Goal: Obtain resource: Download file/media

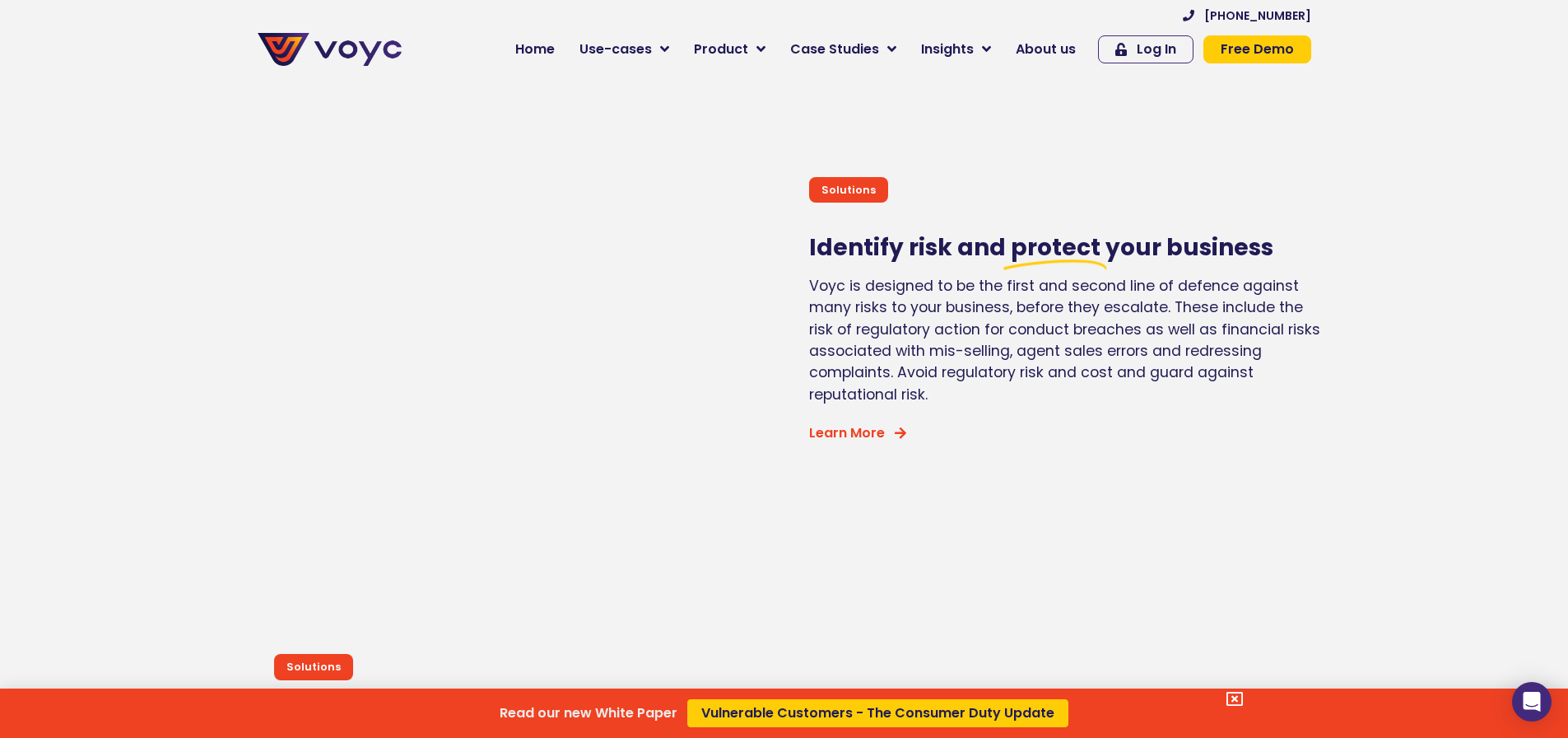
scroll to position [4282, 0]
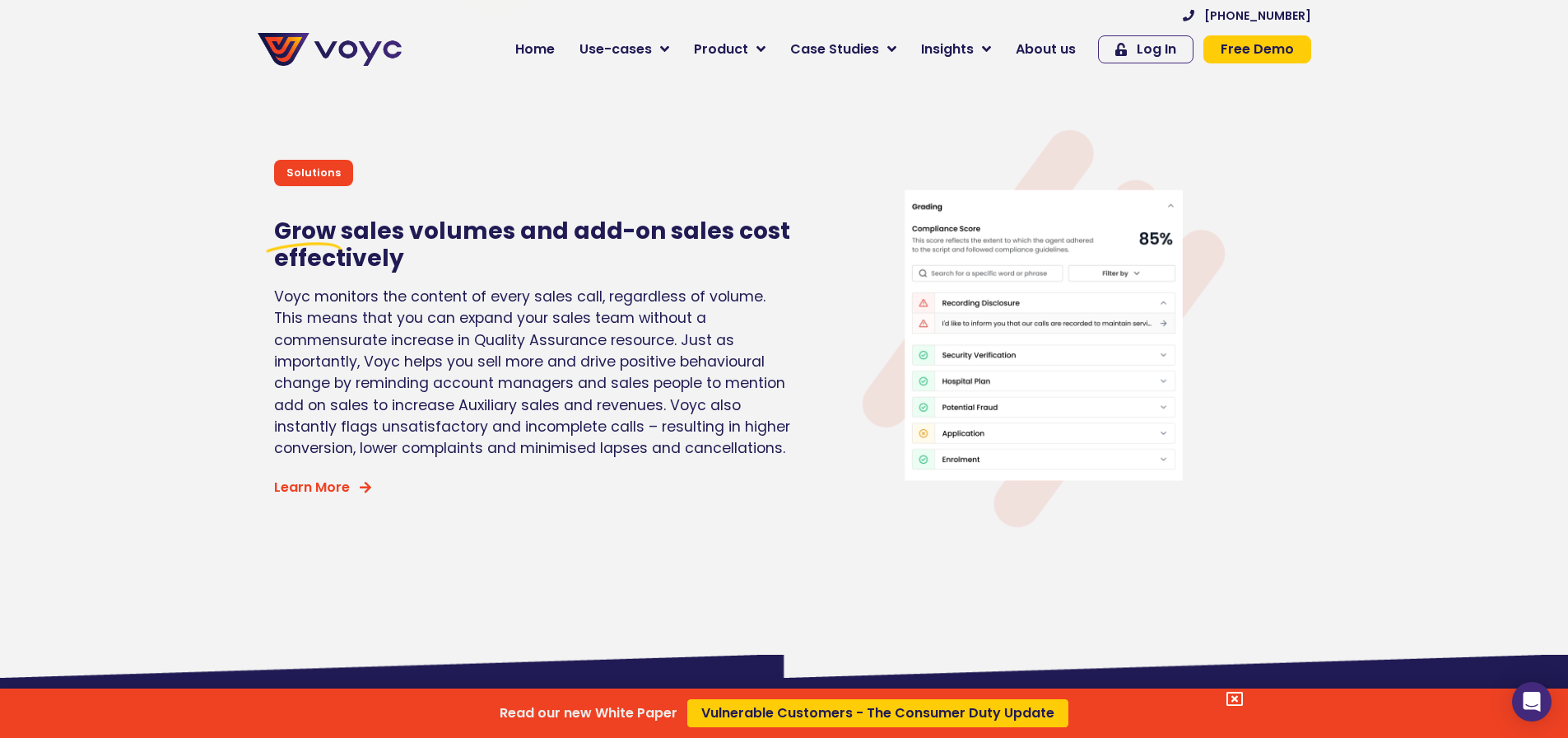
click at [1054, 49] on div "Read our new White Paper Vulnerable Customers - The Consumer Duty Update" at bounding box center [784, 369] width 1568 height 738
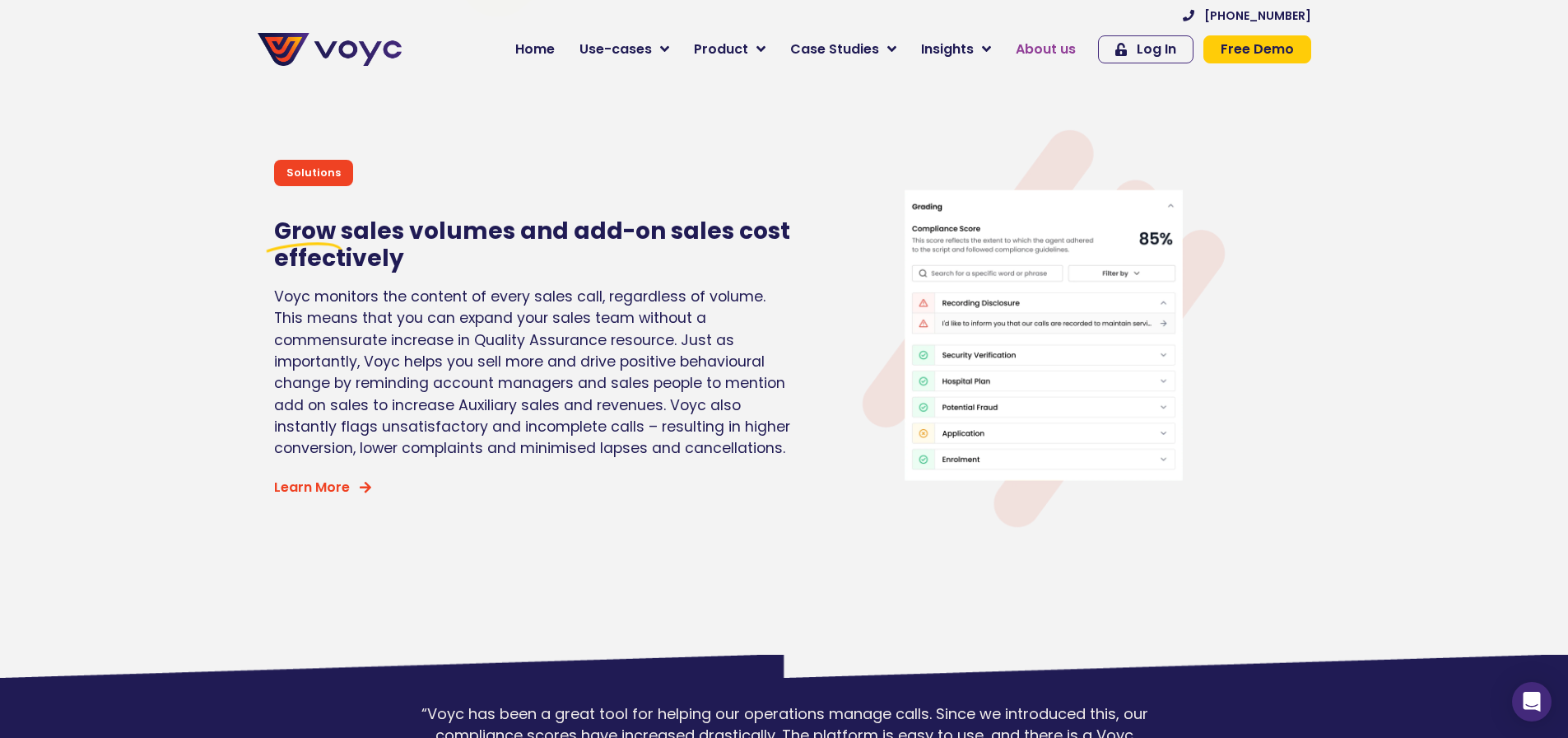
click at [1054, 56] on span "About us" at bounding box center [1046, 49] width 60 height 19
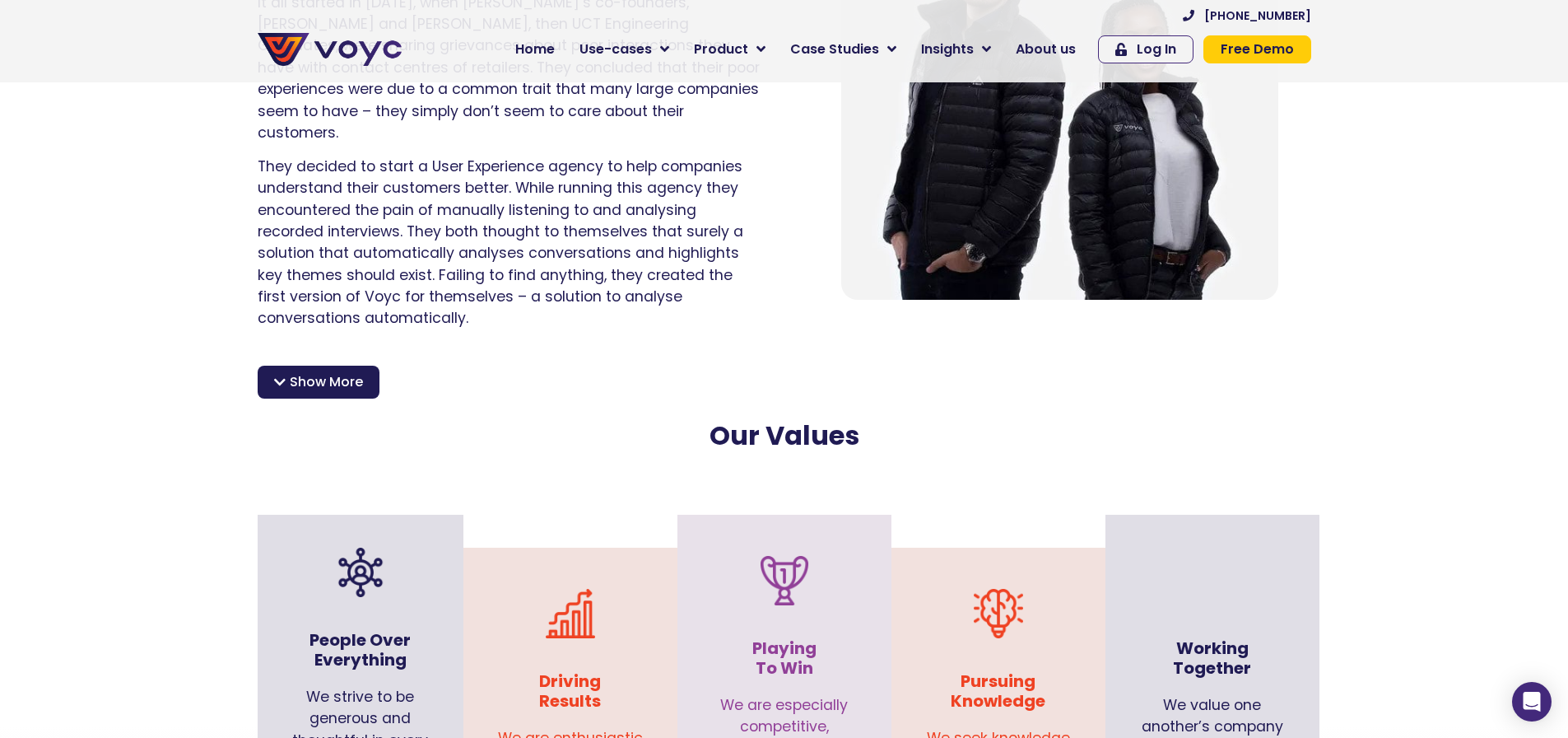
scroll to position [1318, 0]
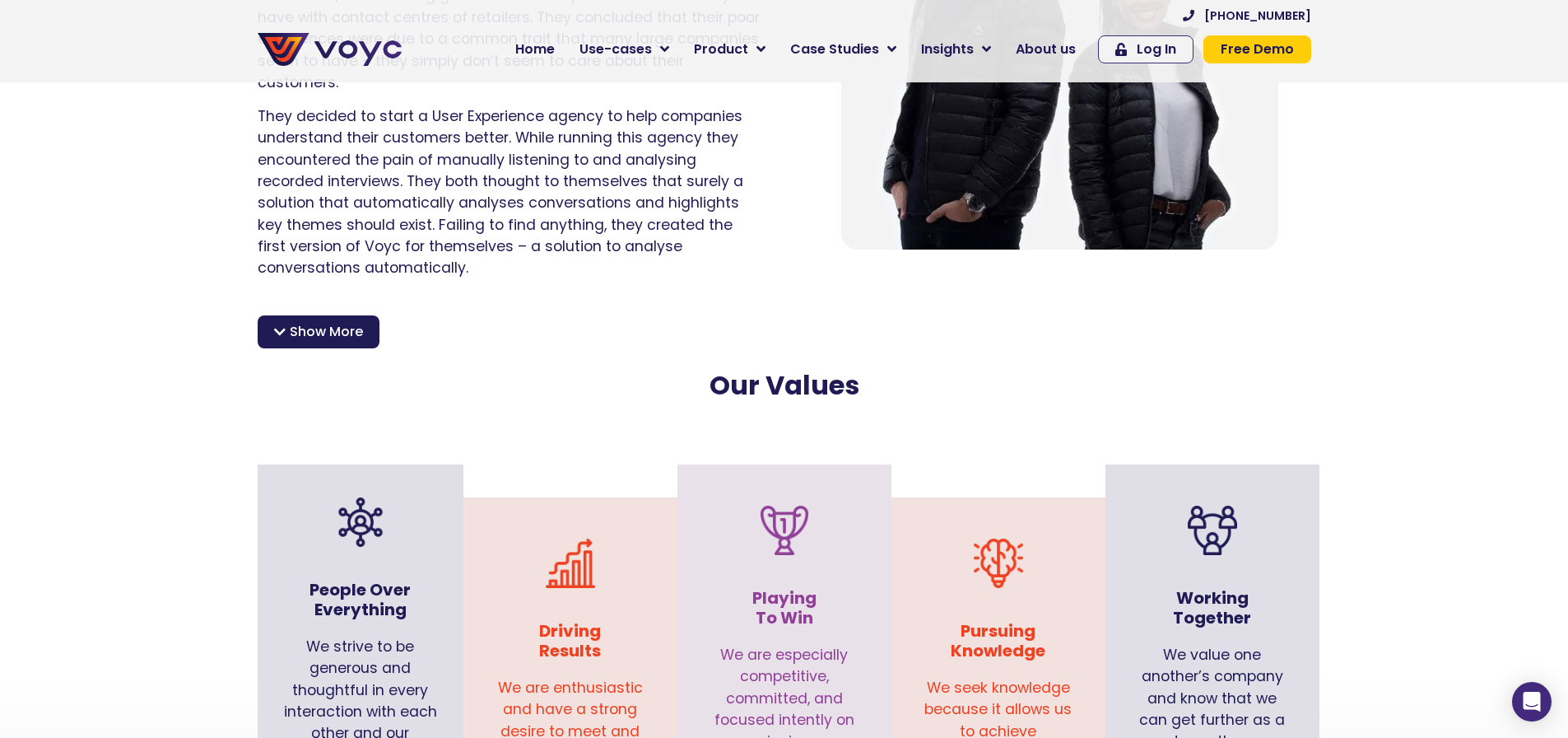
click at [316, 322] on span "Show More" at bounding box center [326, 332] width 73 height 19
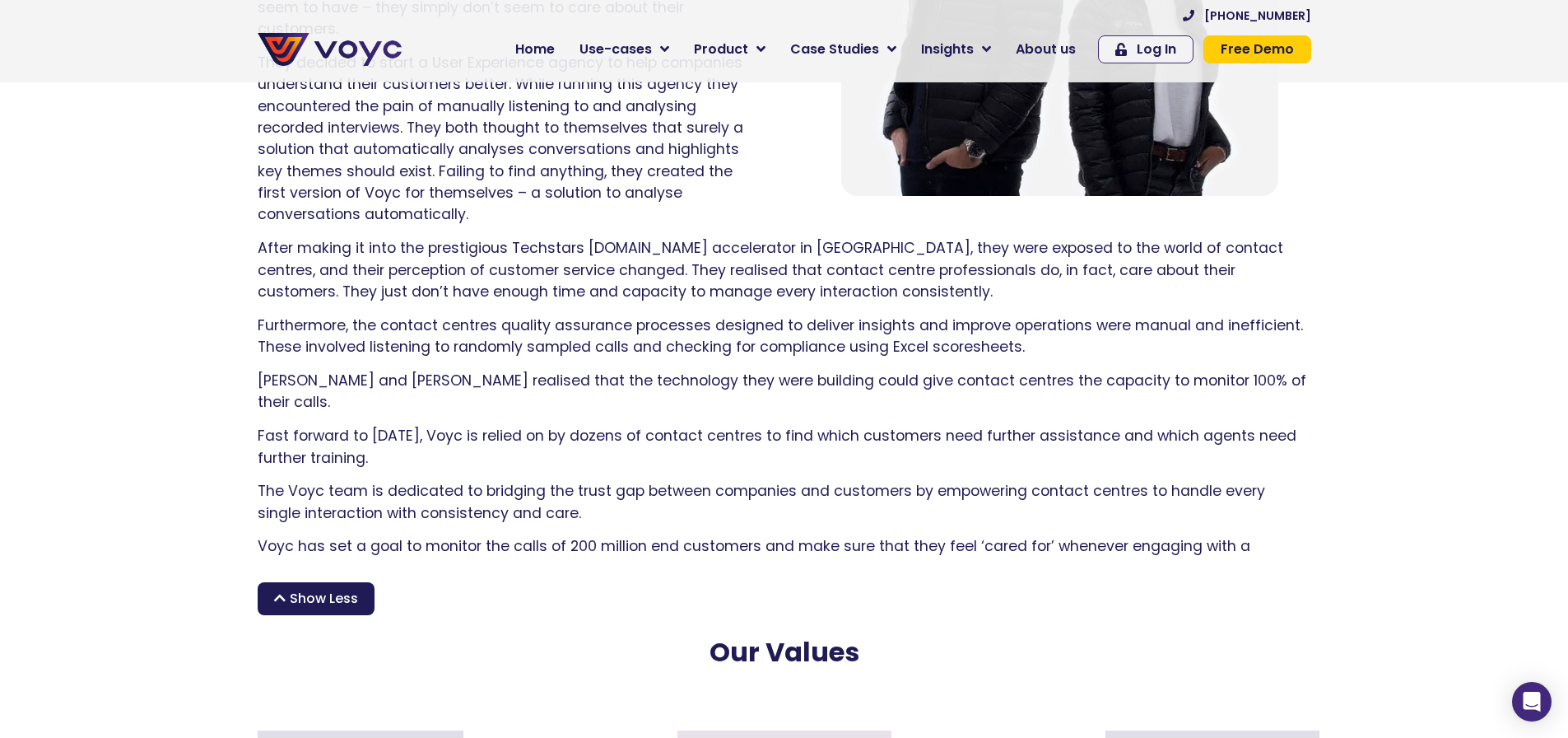
scroll to position [1400, 0]
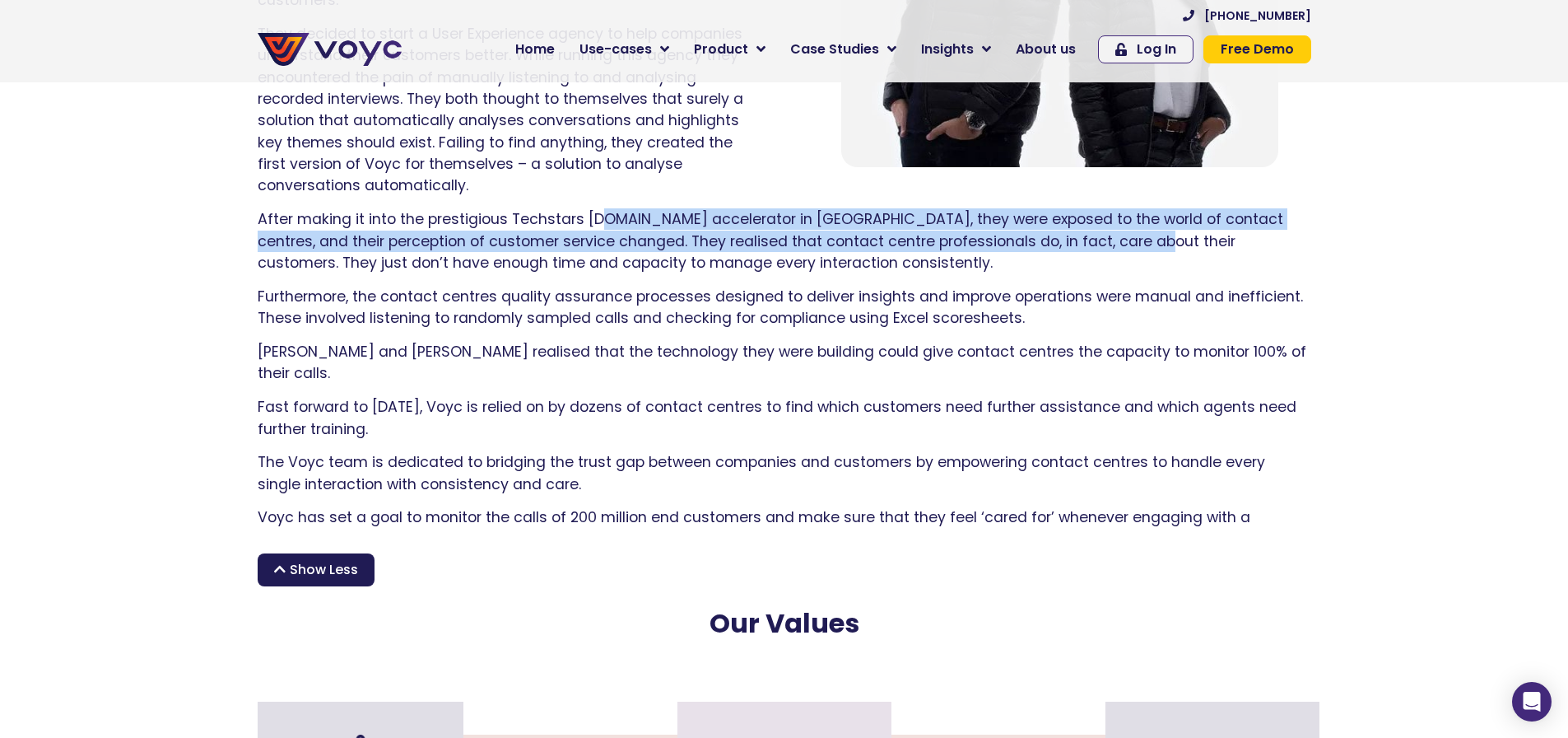
drag, startPoint x: 602, startPoint y: 196, endPoint x: 1092, endPoint y: 210, distance: 490.2
click at [1092, 210] on p "After making it into the prestigious Techstars SAP.iO accelerator in Berlin, th…" at bounding box center [784, 241] width 1054 height 65
click at [1069, 223] on p "After making it into the prestigious Techstars SAP.iO accelerator in Berlin, th…" at bounding box center [784, 241] width 1054 height 65
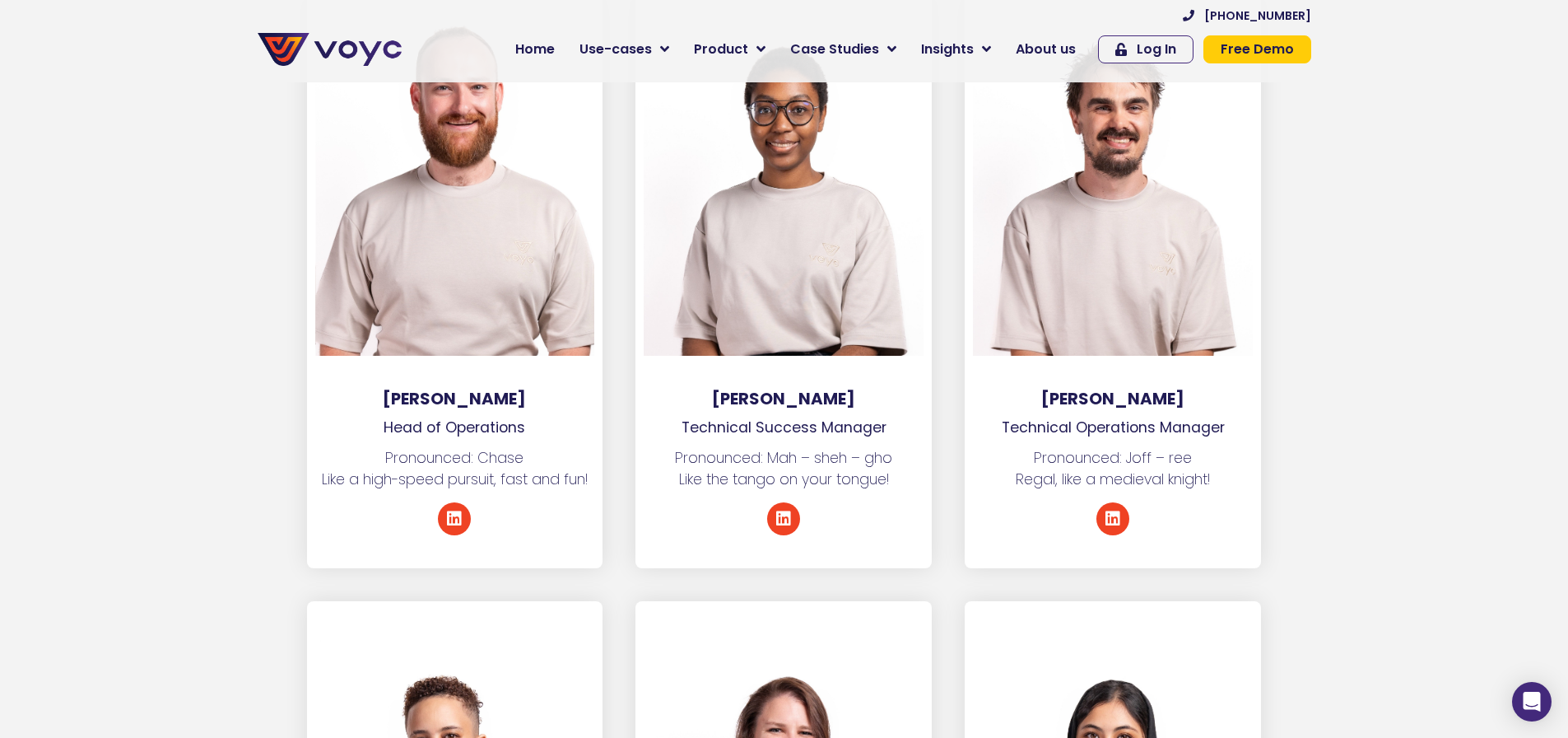
scroll to position [4295, 0]
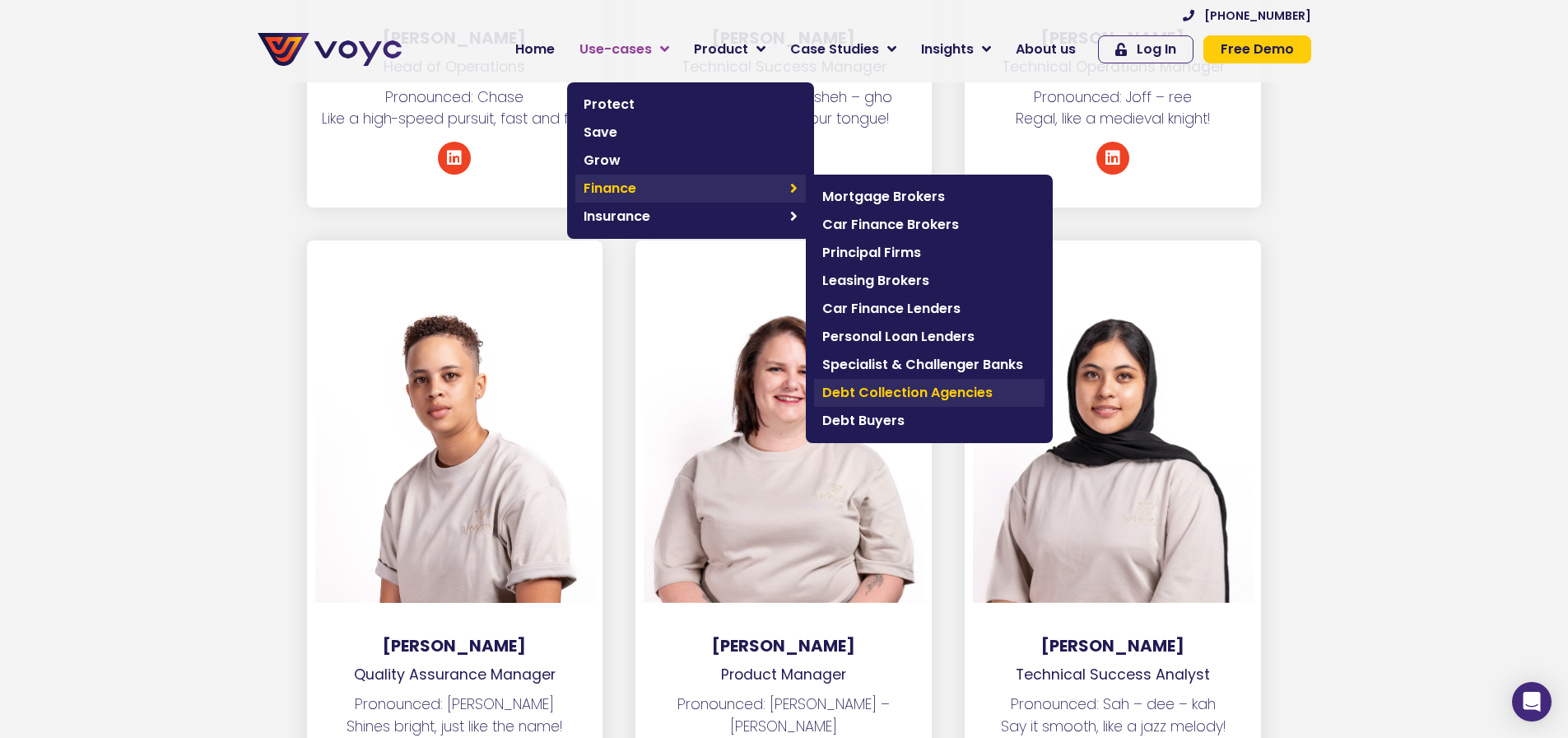
click at [904, 391] on span "Debt Collection Agencies" at bounding box center [929, 393] width 214 height 19
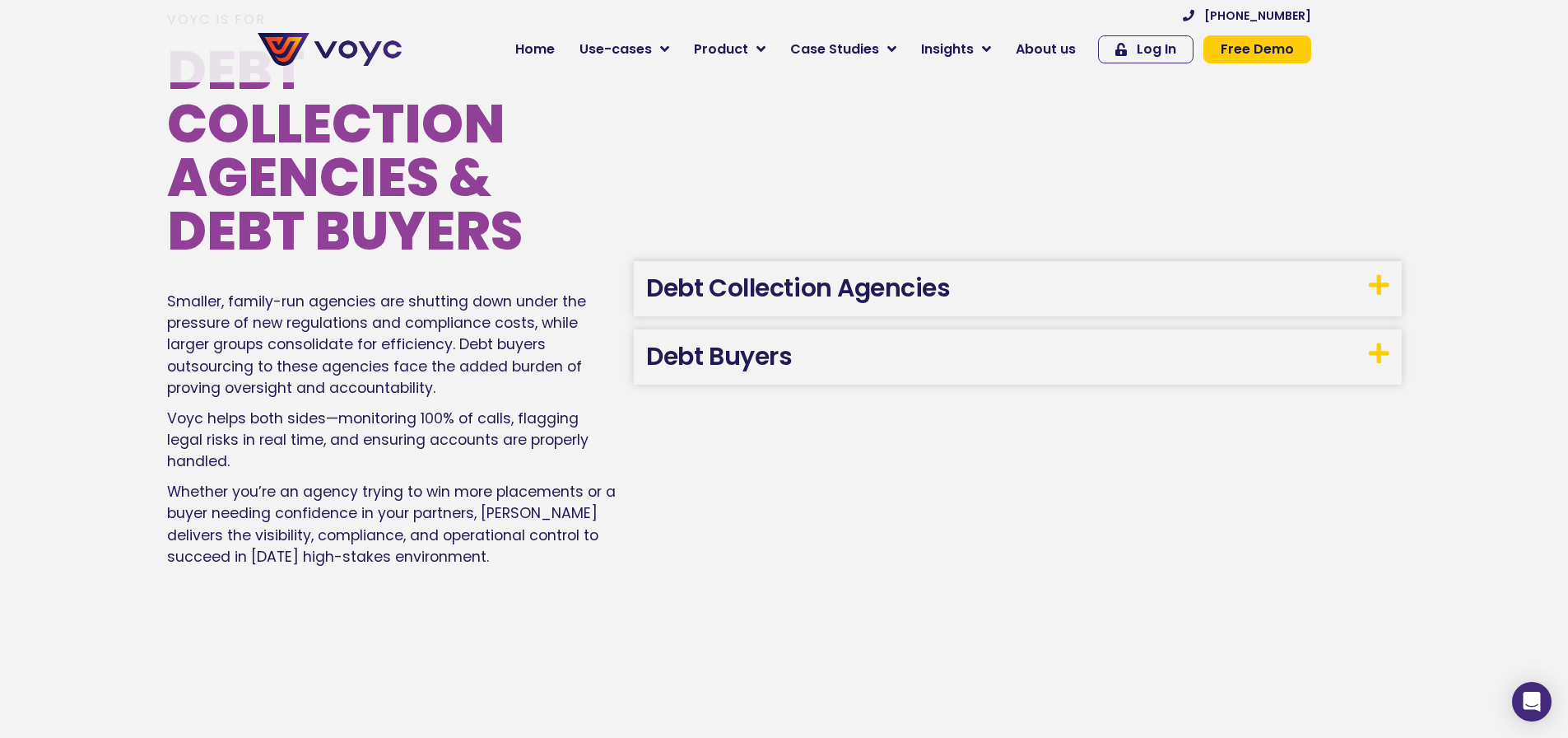
scroll to position [2833, 0]
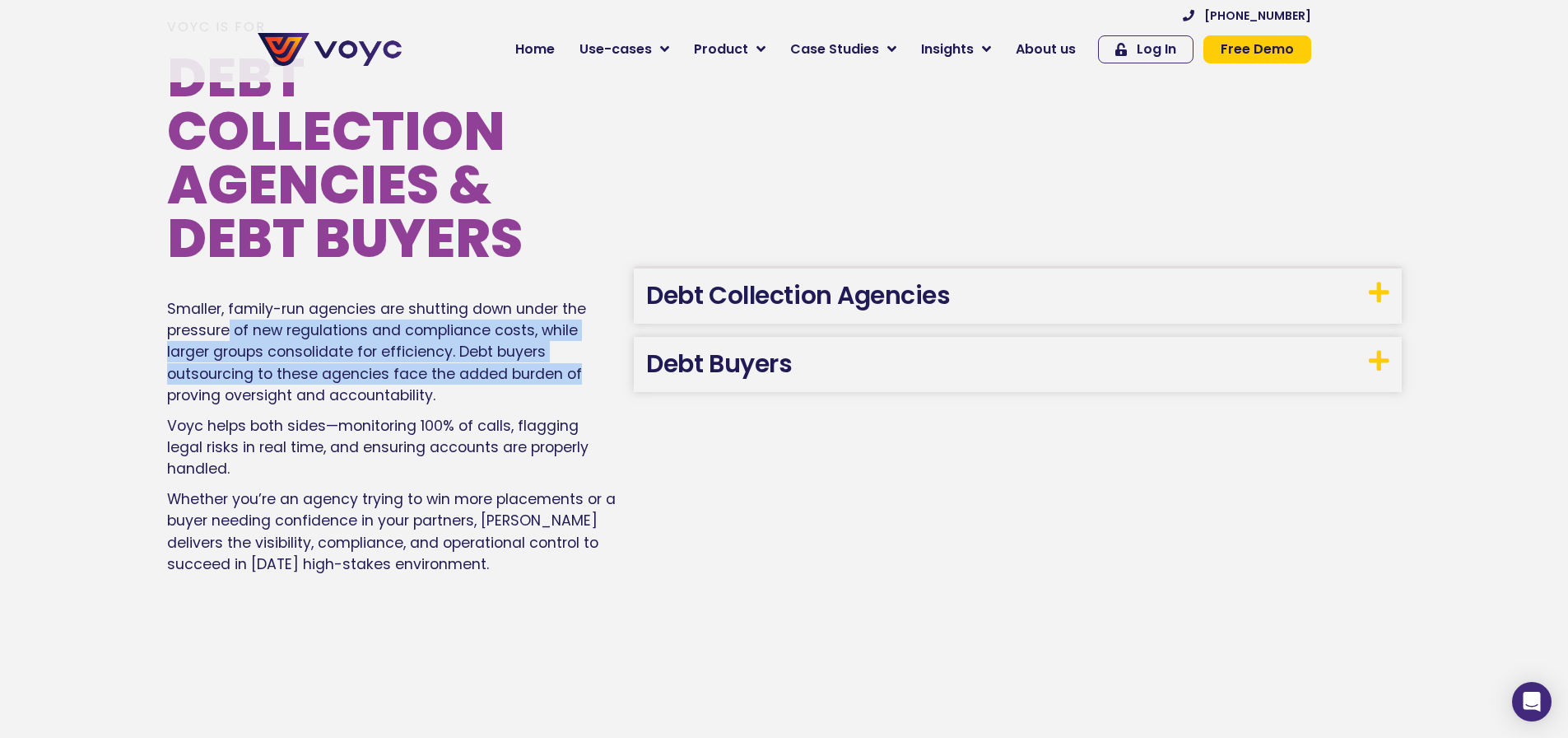
drag, startPoint x: 231, startPoint y: 336, endPoint x: 583, endPoint y: 363, distance: 353.0
click at [583, 363] on p "Smaller, family-run agencies are shutting down under the pressure of new regula…" at bounding box center [392, 352] width 451 height 109
click at [287, 365] on span "Smaller, family-run agencies are shutting down under the pressure of new regula…" at bounding box center [376, 352] width 419 height 107
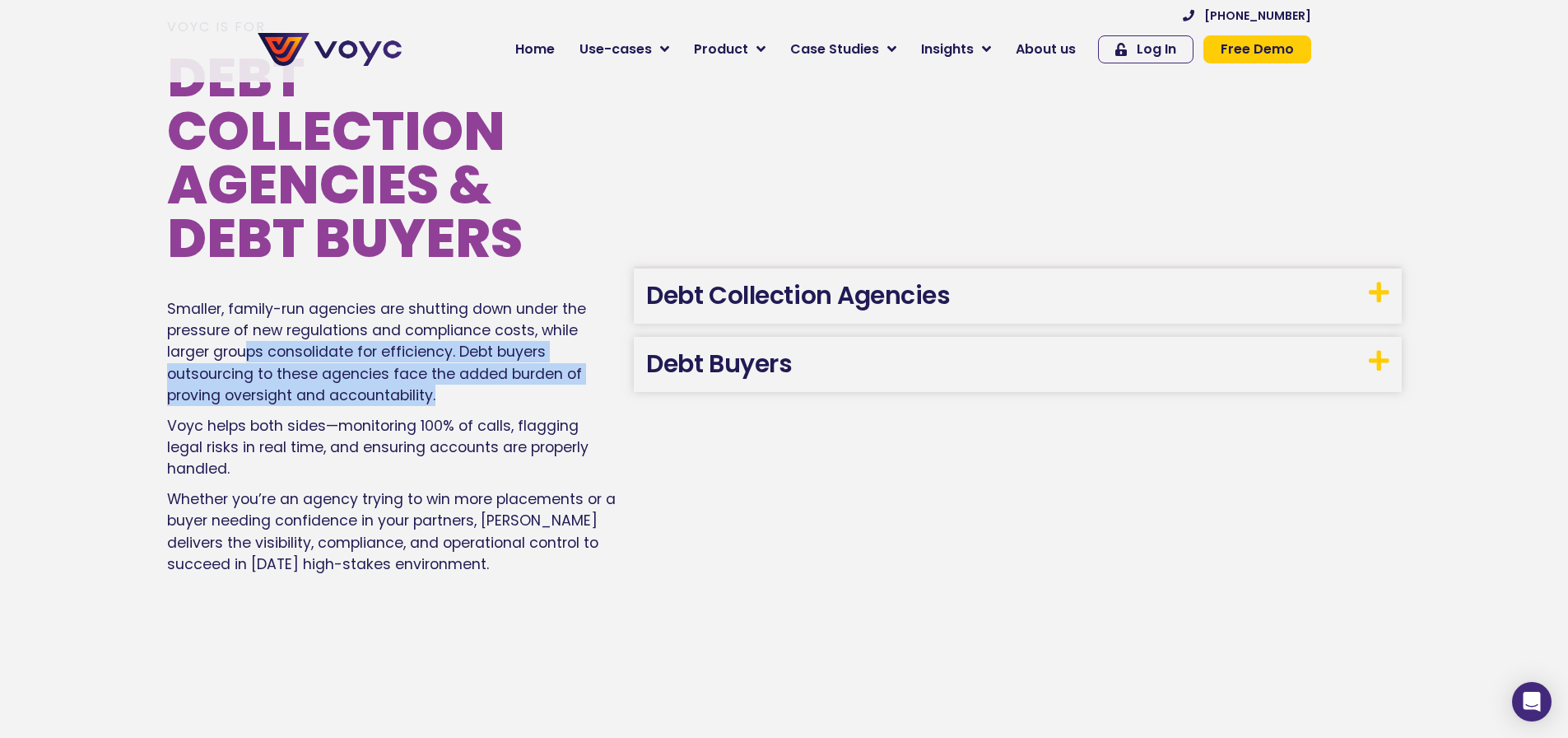
drag, startPoint x: 247, startPoint y: 354, endPoint x: 510, endPoint y: 406, distance: 268.1
click at [510, 406] on p "Smaller, family-run agencies are shutting down under the pressure of new regula…" at bounding box center [392, 352] width 451 height 109
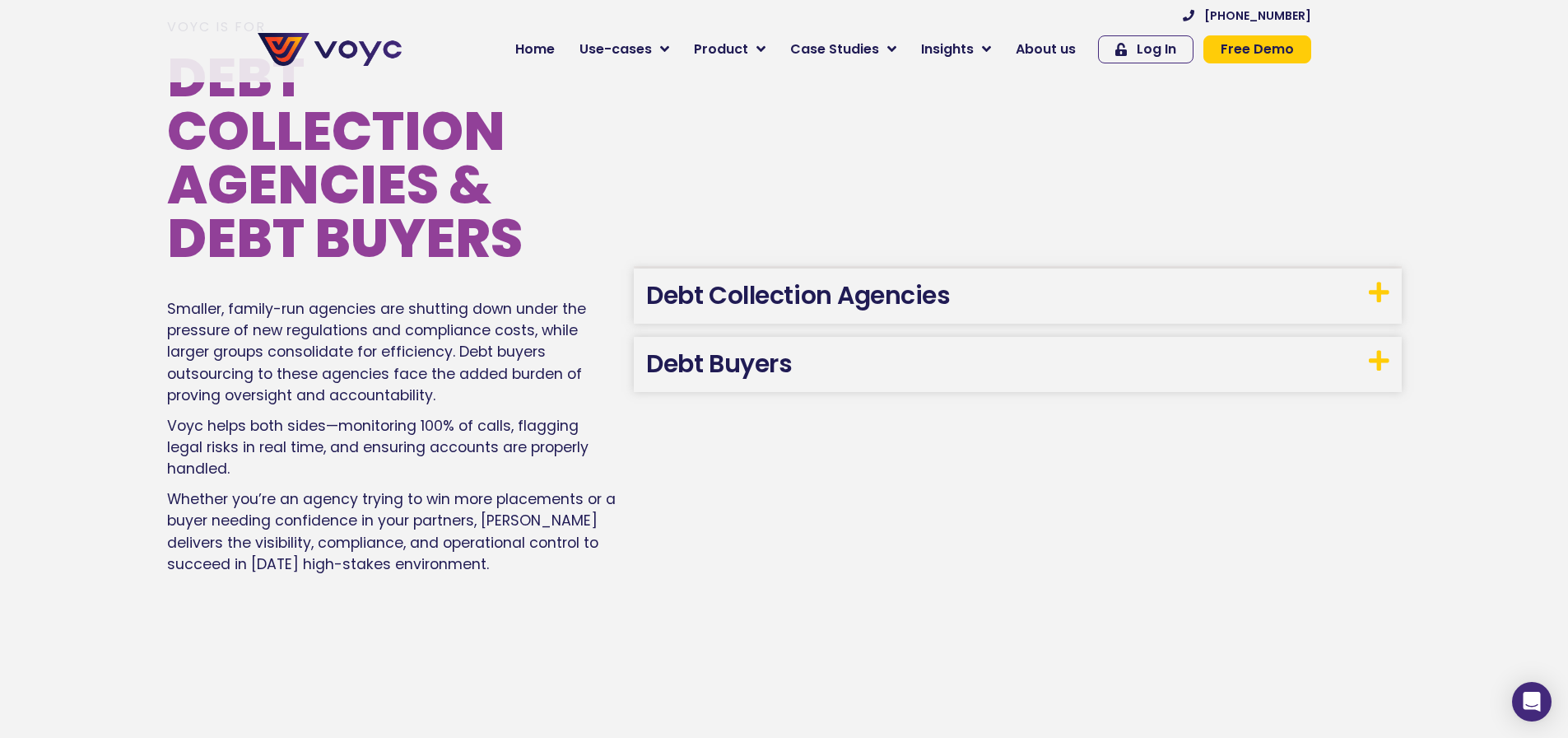
click at [315, 418] on span "Voyc helps both sides—monitoring 100% of calls, flagging legal risks in real ti…" at bounding box center [378, 448] width 422 height 64
drag, startPoint x: 210, startPoint y: 424, endPoint x: 589, endPoint y: 463, distance: 381.0
click at [589, 463] on p "Voyc helps both sides—monitoring 100% of calls, flagging legal risks in real ti…" at bounding box center [392, 448] width 451 height 65
click at [422, 468] on p "Voyc helps both sides—monitoring 100% of calls, flagging legal risks in real ti…" at bounding box center [392, 448] width 451 height 65
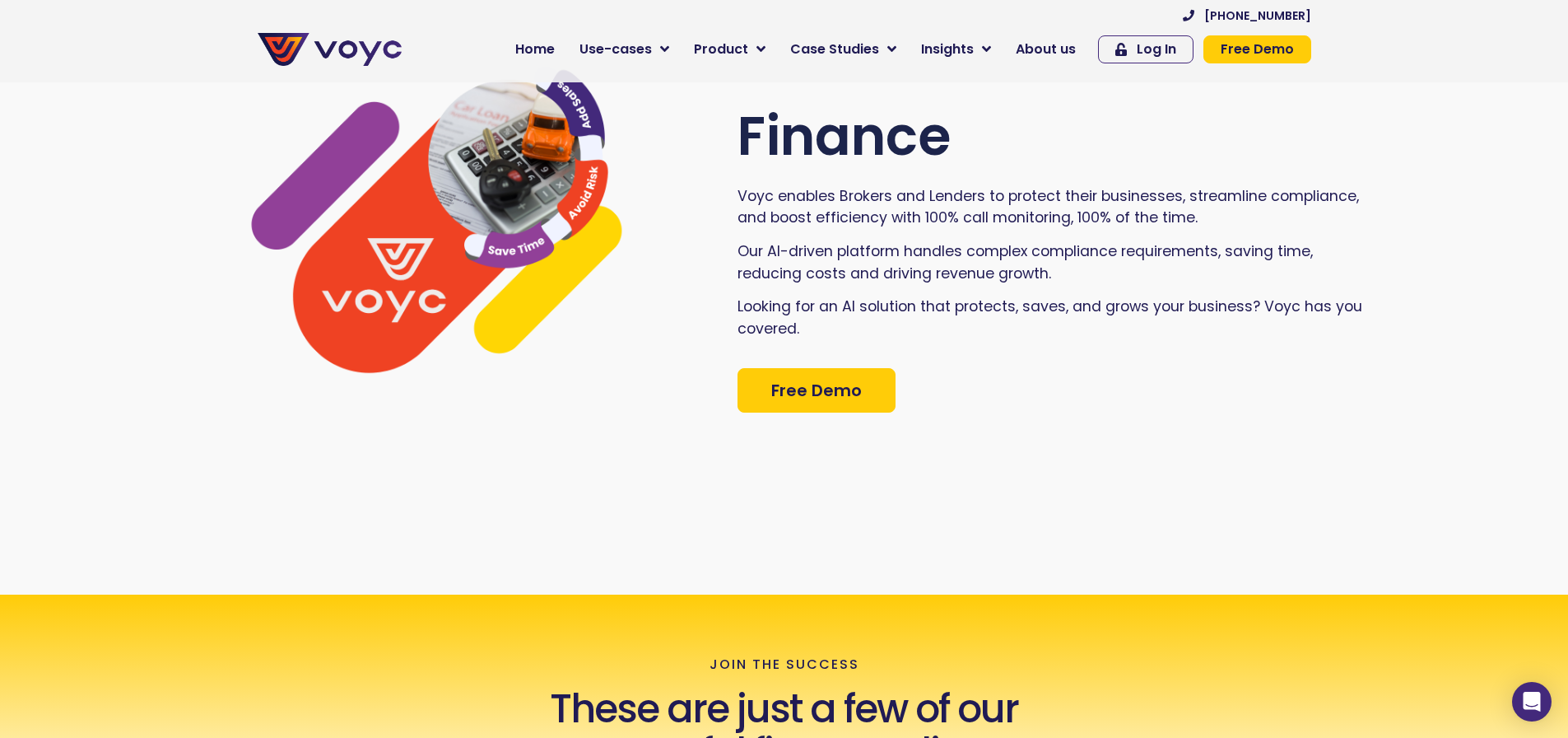
scroll to position [0, 0]
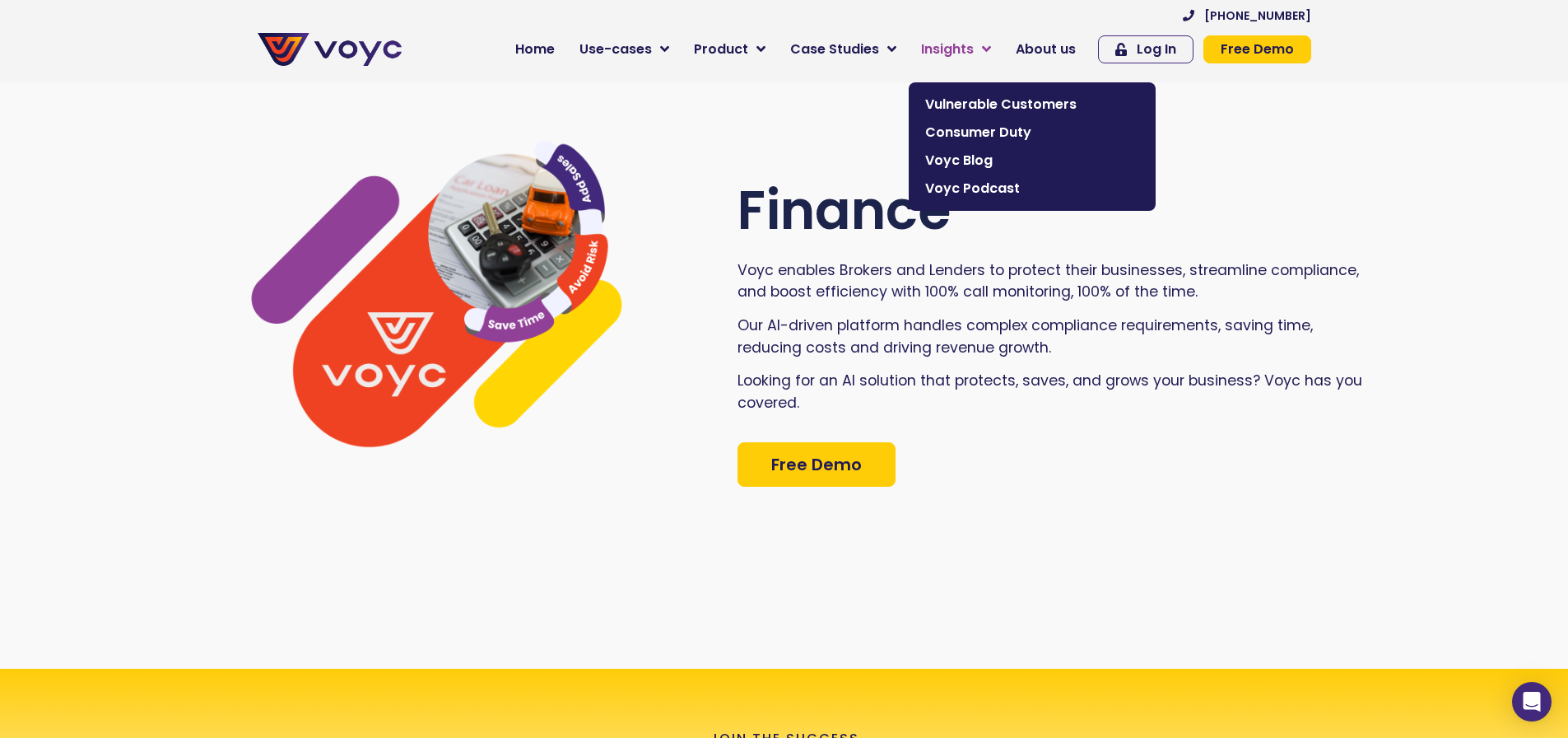
click at [991, 46] on icon at bounding box center [987, 49] width 9 height 15
click at [1012, 96] on span "Vulnerable Customers" at bounding box center [1032, 104] width 214 height 19
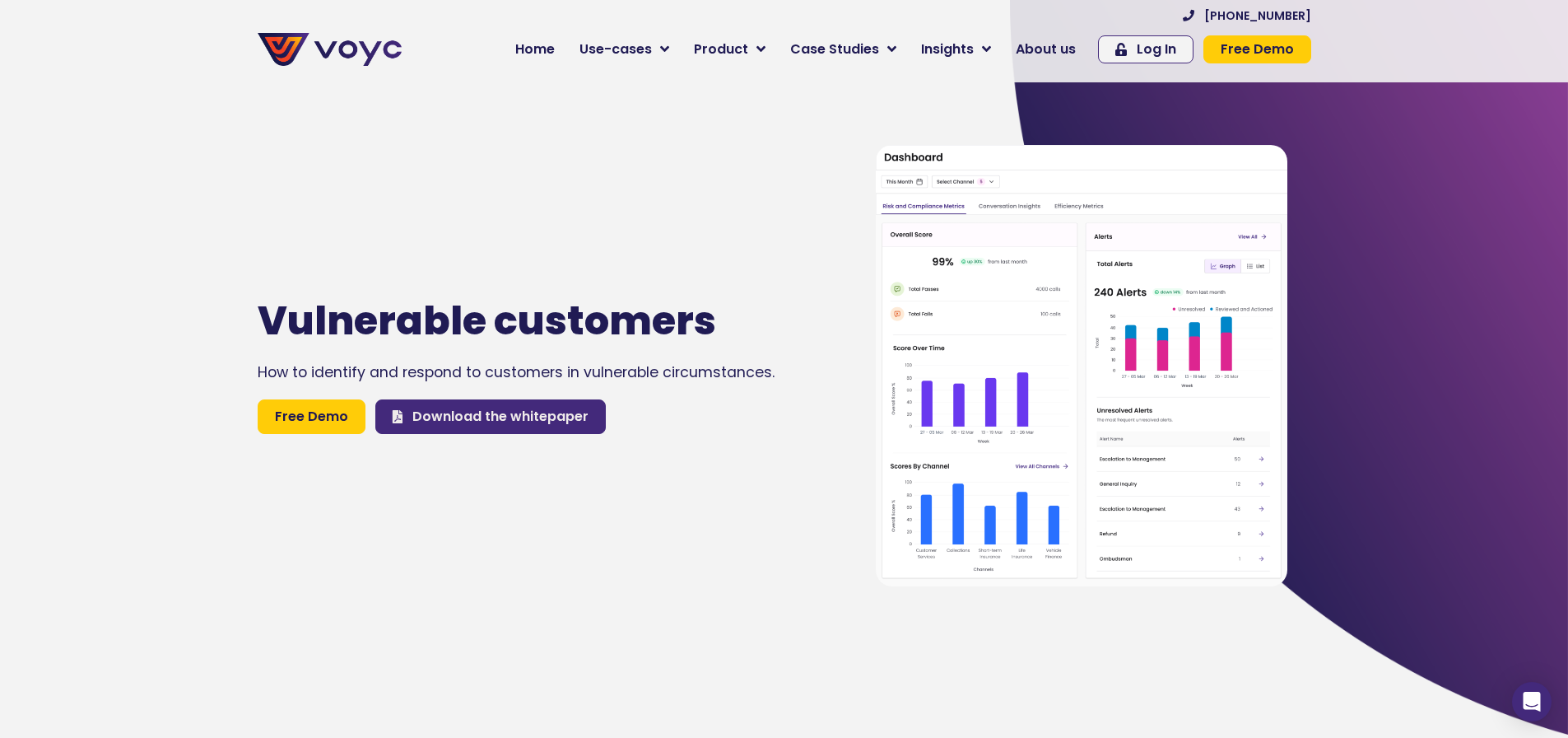
click at [524, 426] on span "Download the whitepaper" at bounding box center [500, 417] width 176 height 19
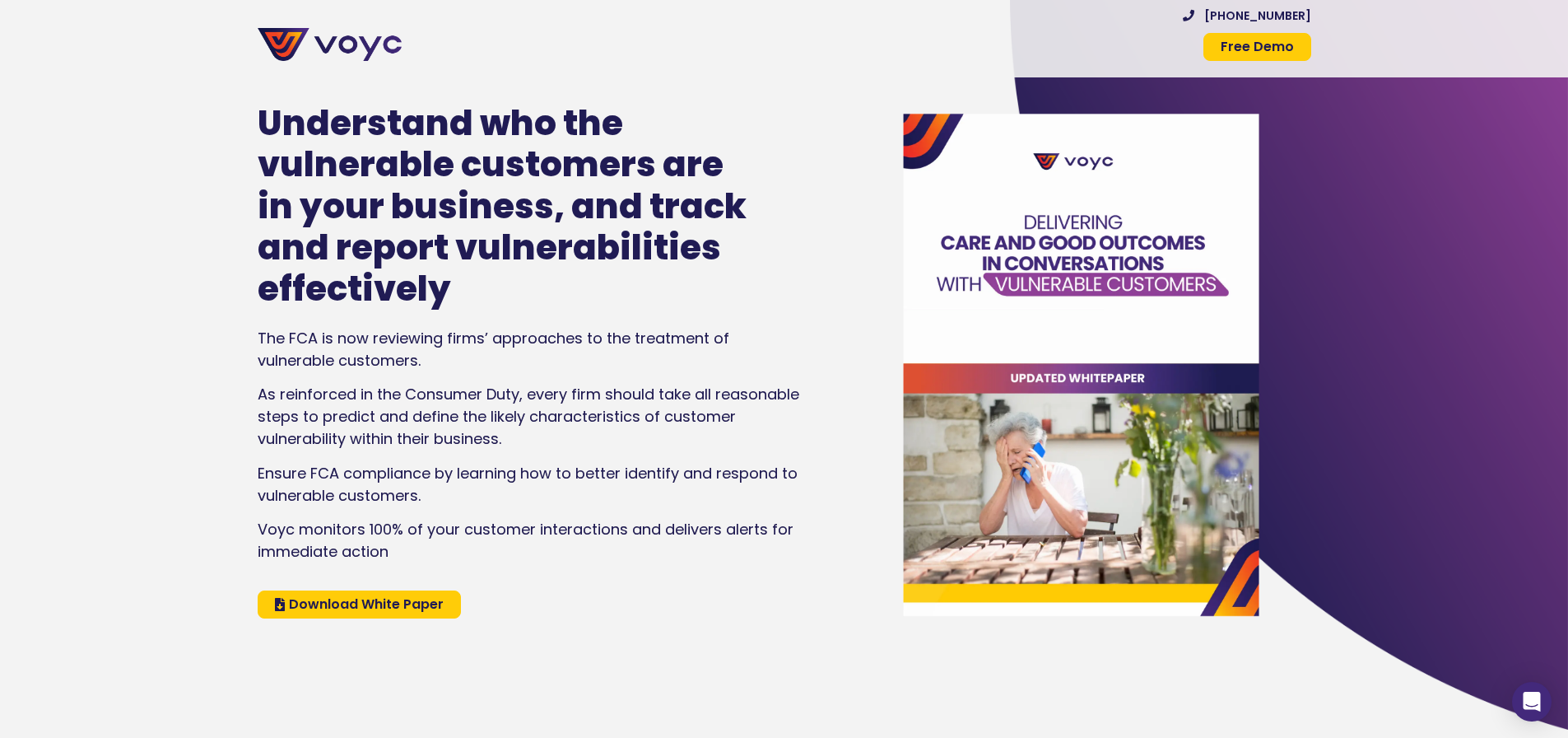
click at [367, 609] on span "Download White Paper" at bounding box center [365, 604] width 154 height 13
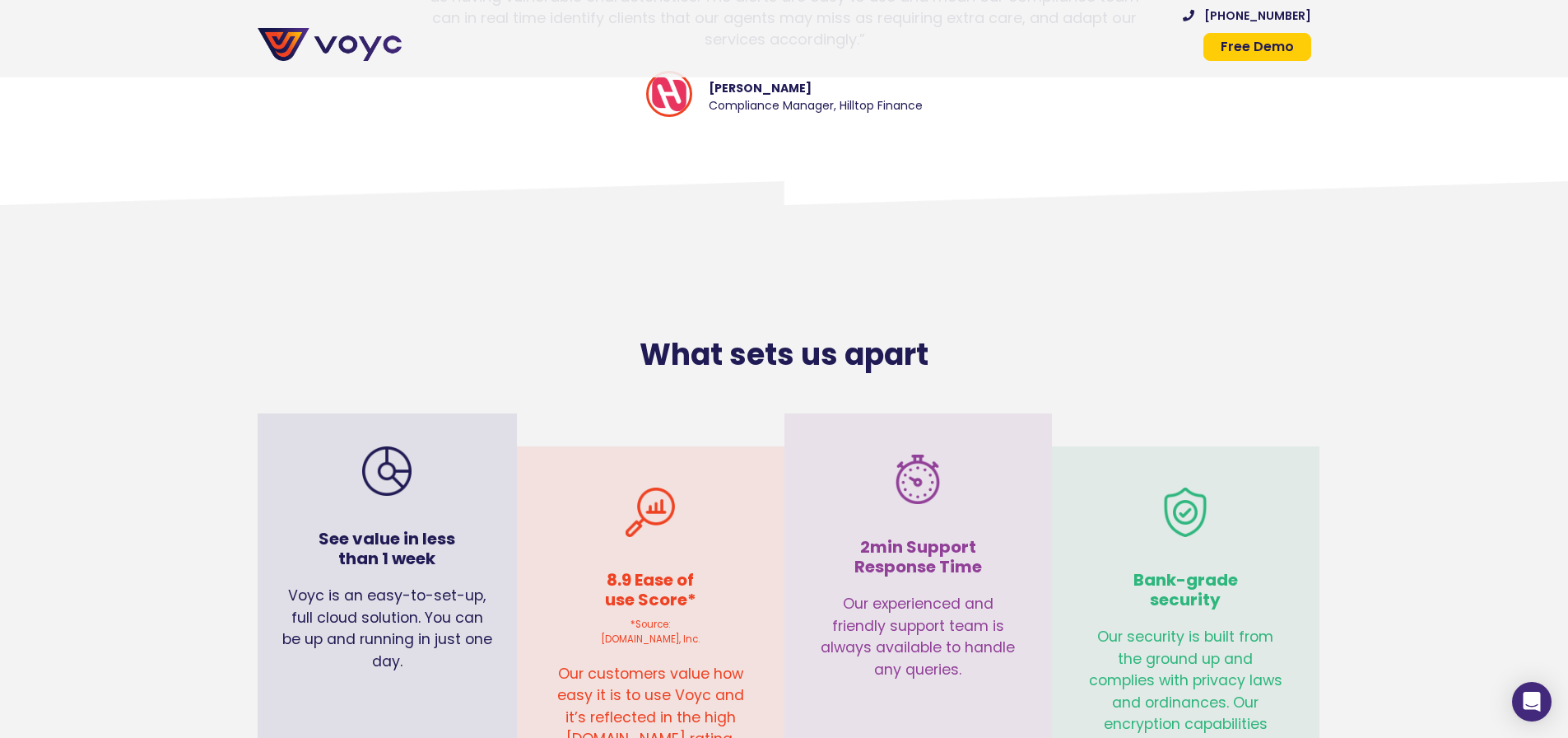
scroll to position [6679, 0]
